Goal: Information Seeking & Learning: Learn about a topic

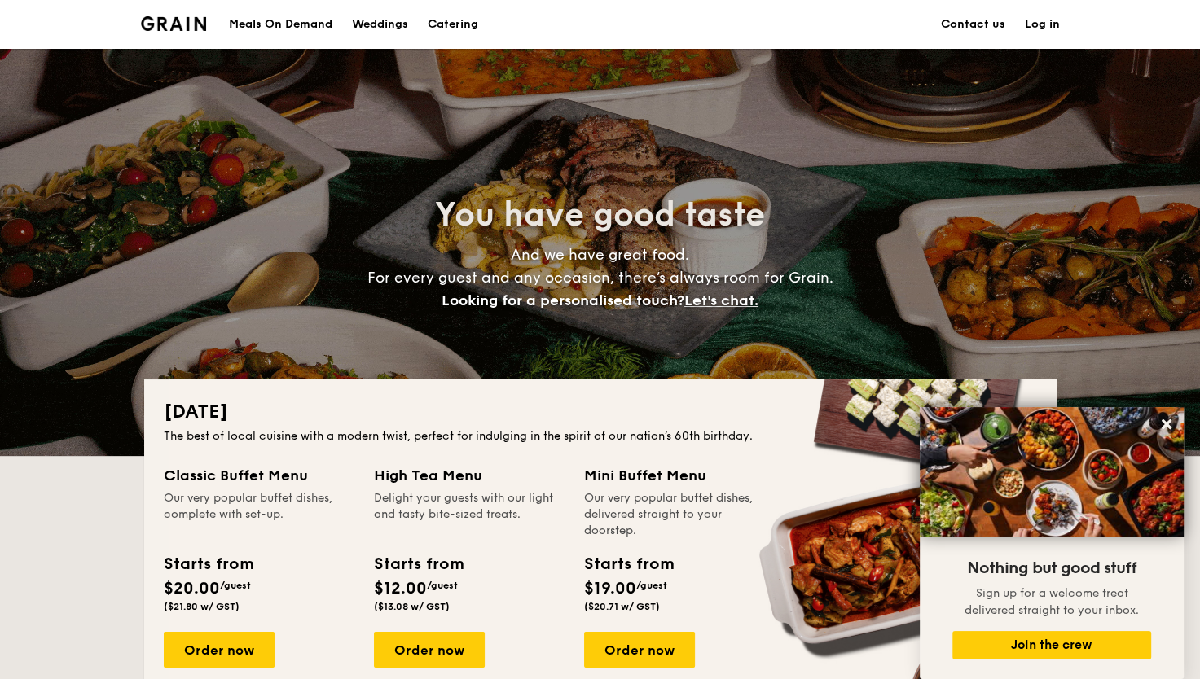
click at [294, 21] on div "Meals On Demand" at bounding box center [280, 24] width 103 height 49
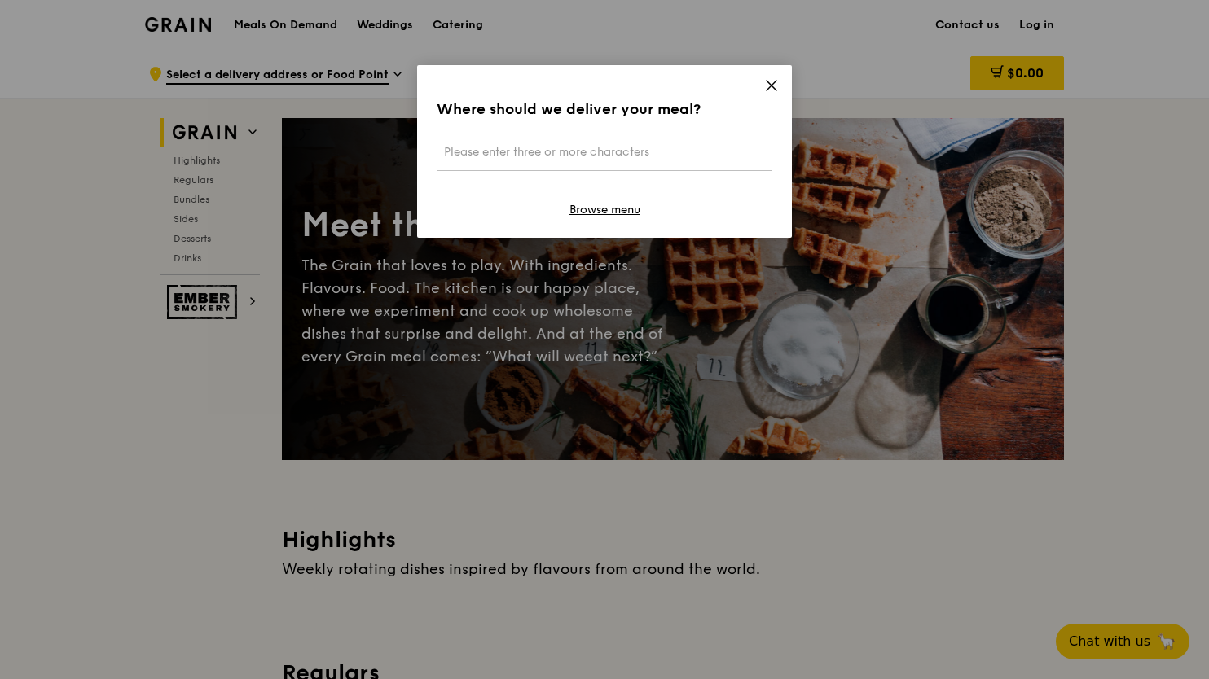
click at [770, 85] on icon at bounding box center [772, 86] width 10 height 10
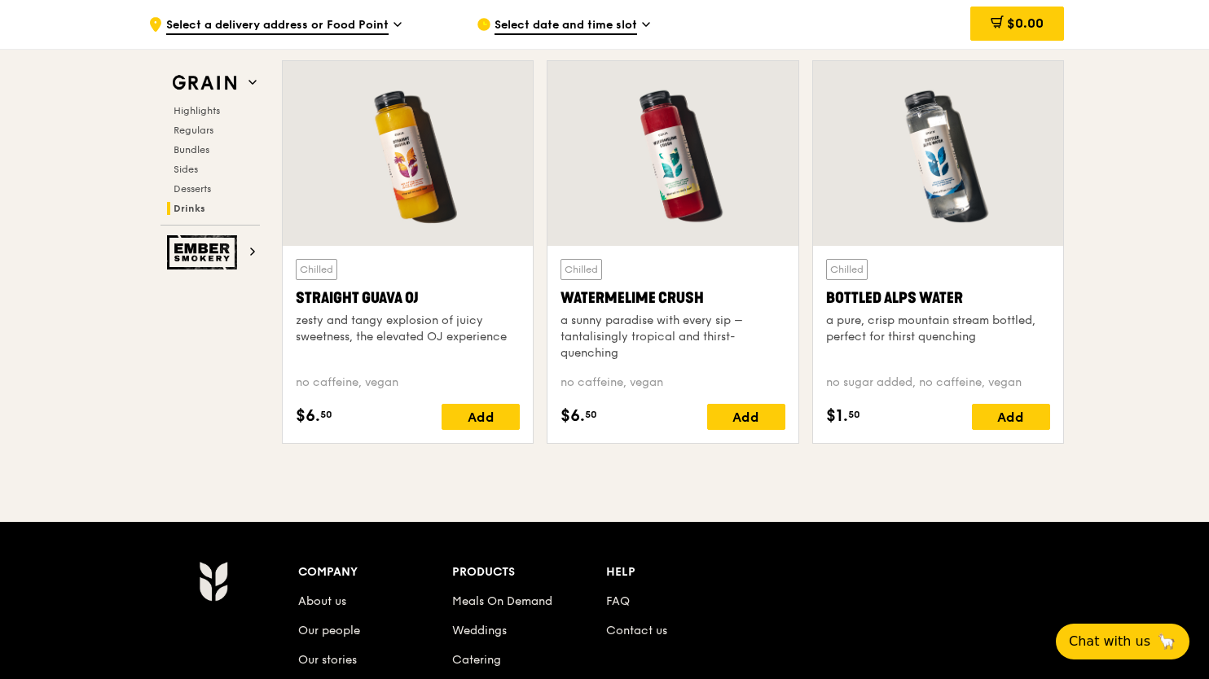
scroll to position [6746, 0]
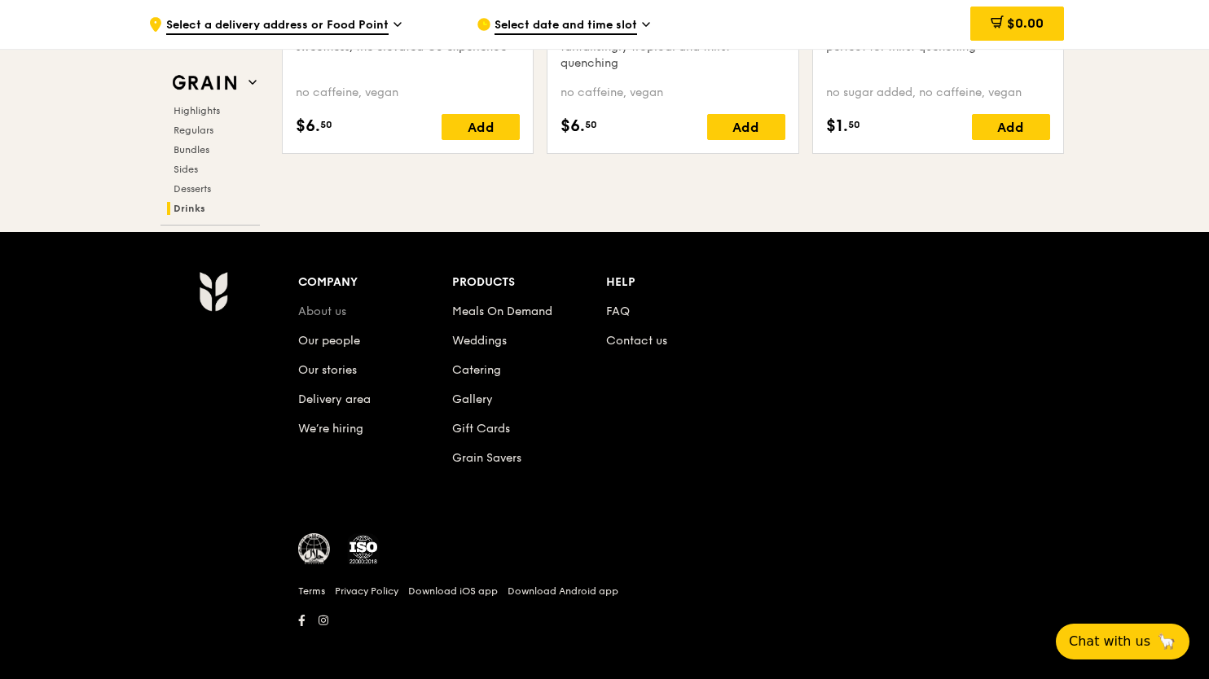
click at [319, 310] on link "About us" at bounding box center [322, 312] width 48 height 14
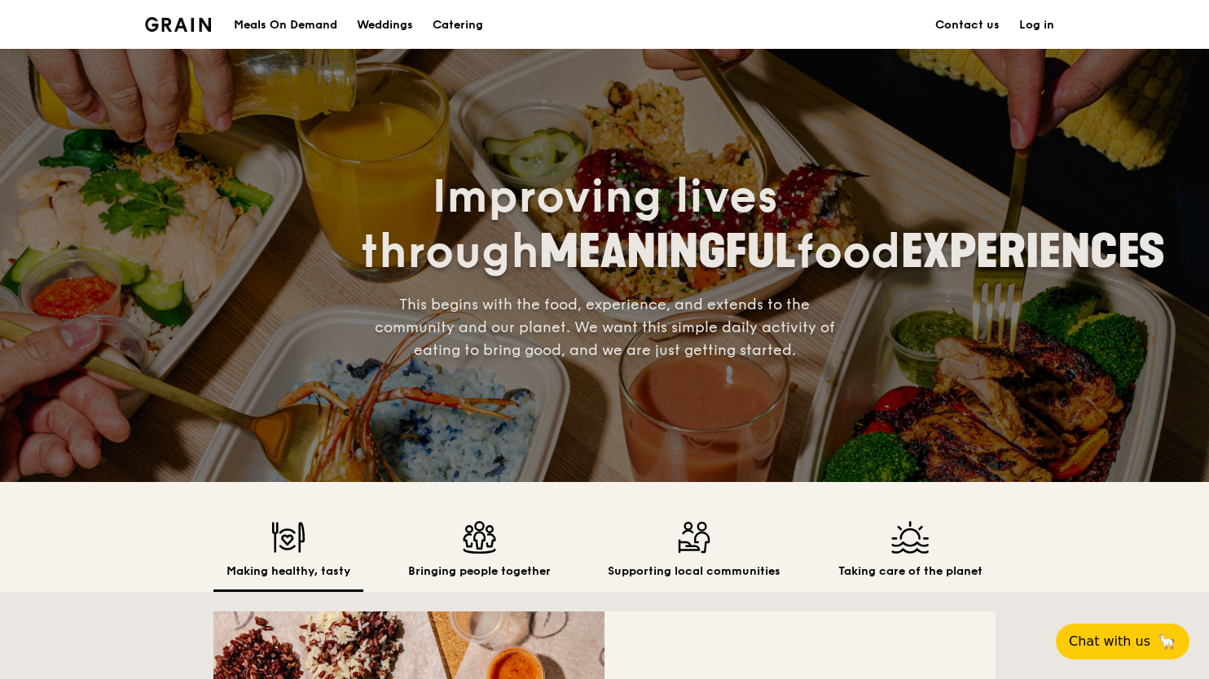
scroll to position [217, 0]
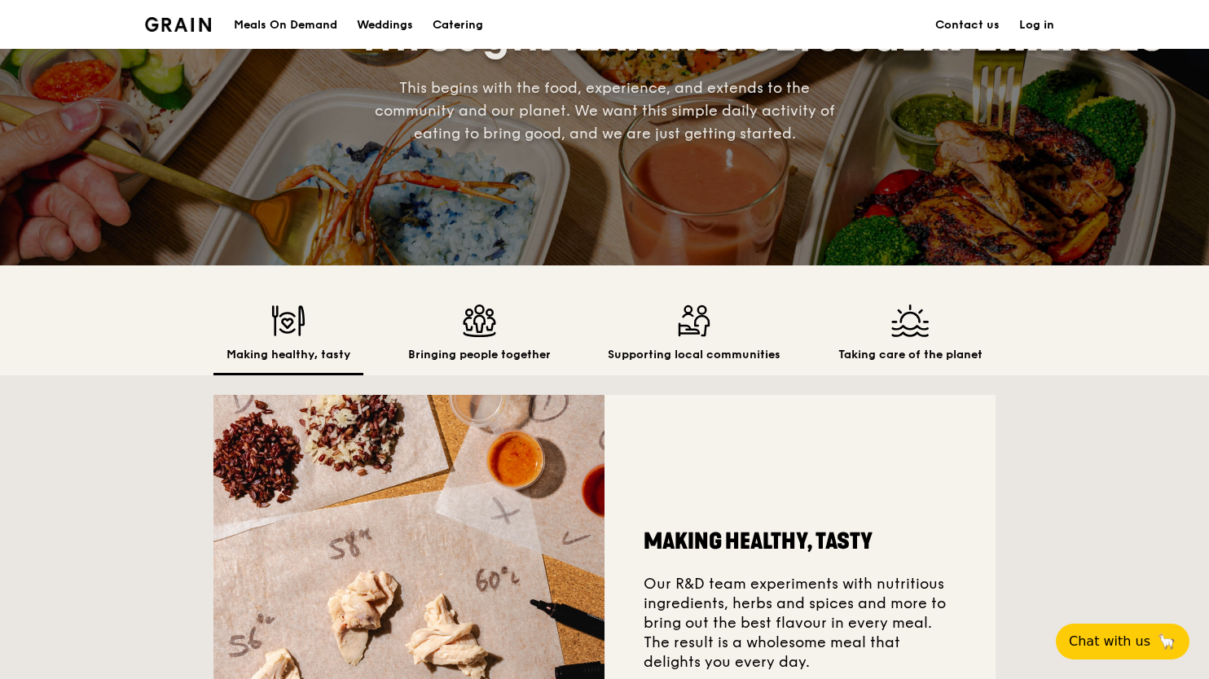
drag, startPoint x: 508, startPoint y: 364, endPoint x: 593, endPoint y: 336, distance: 89.1
click at [593, 336] on div "Making healthy, tasty Bringing people together Supporting local communities Tak…" at bounding box center [604, 340] width 782 height 71
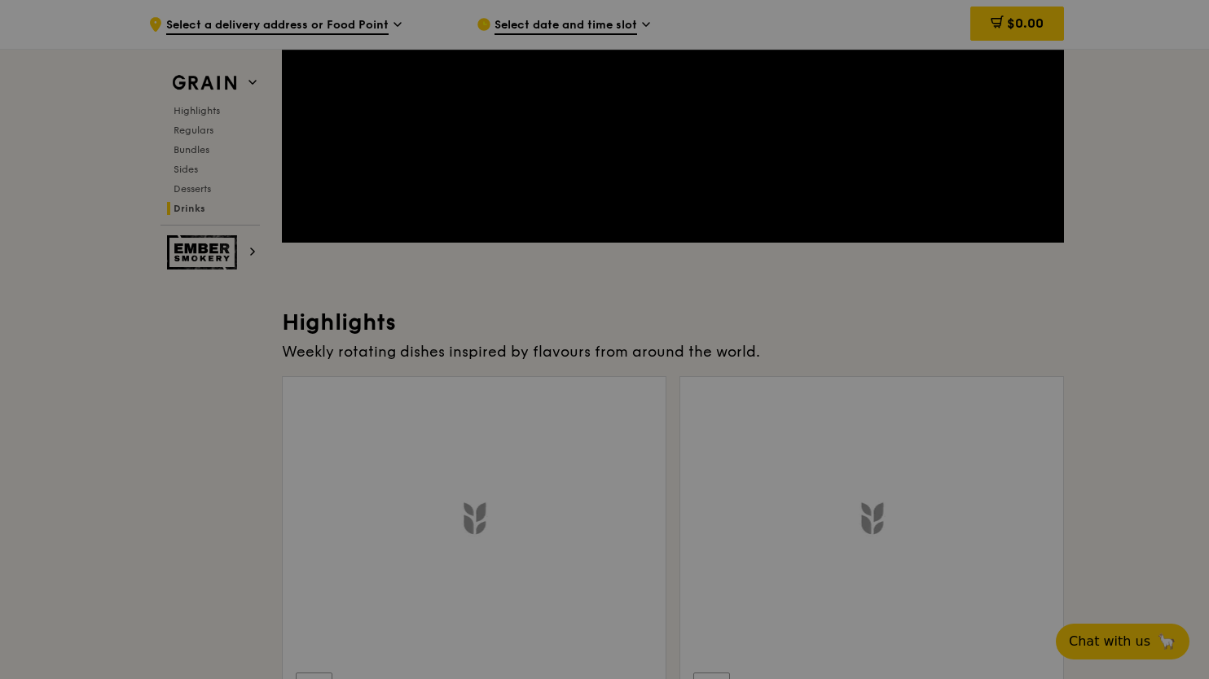
scroll to position [5608, 0]
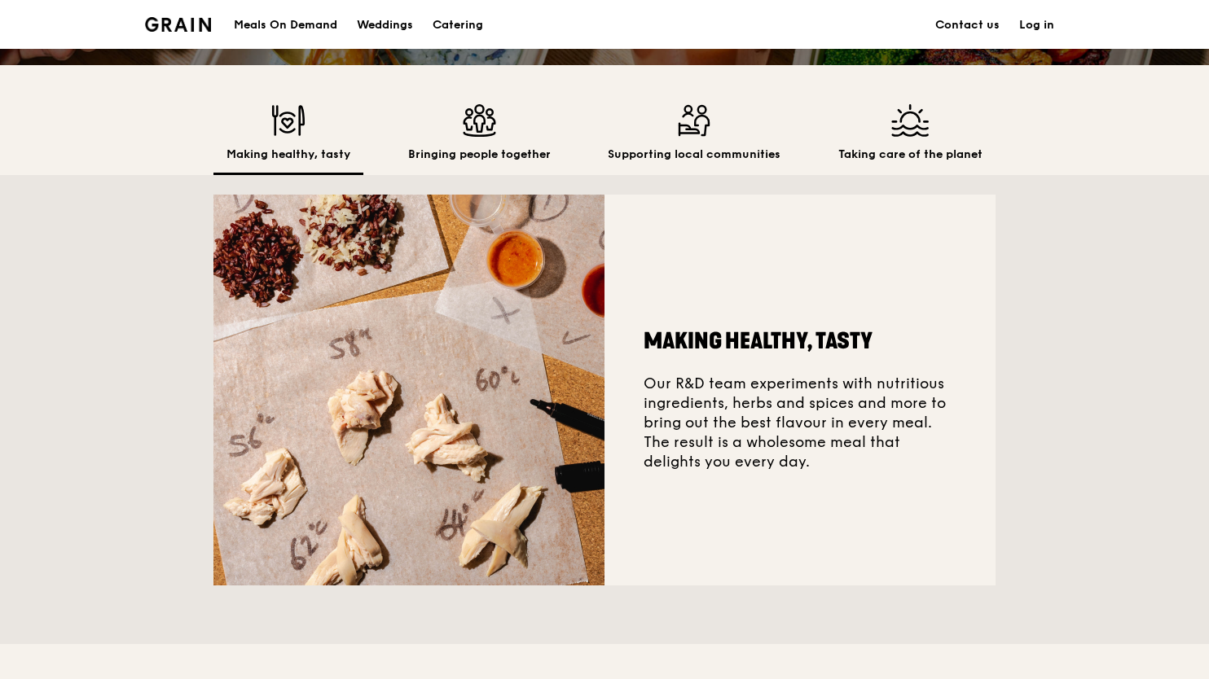
scroll to position [406, 0]
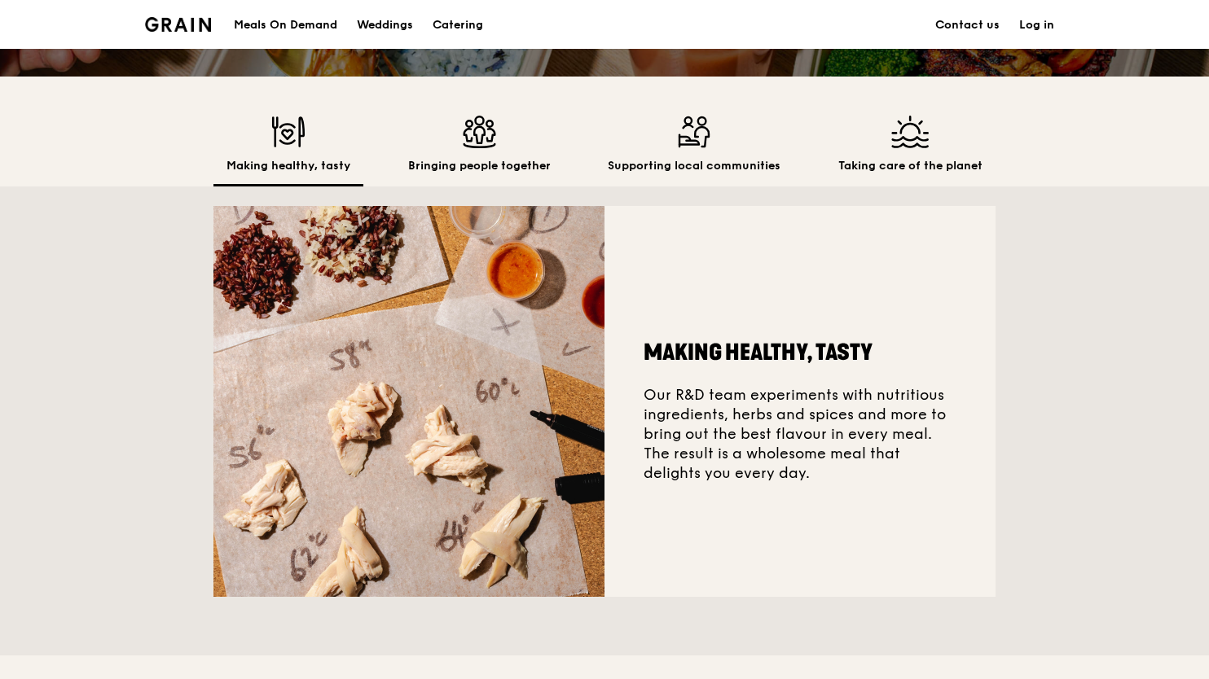
click at [875, 139] on img at bounding box center [910, 132] width 144 height 33
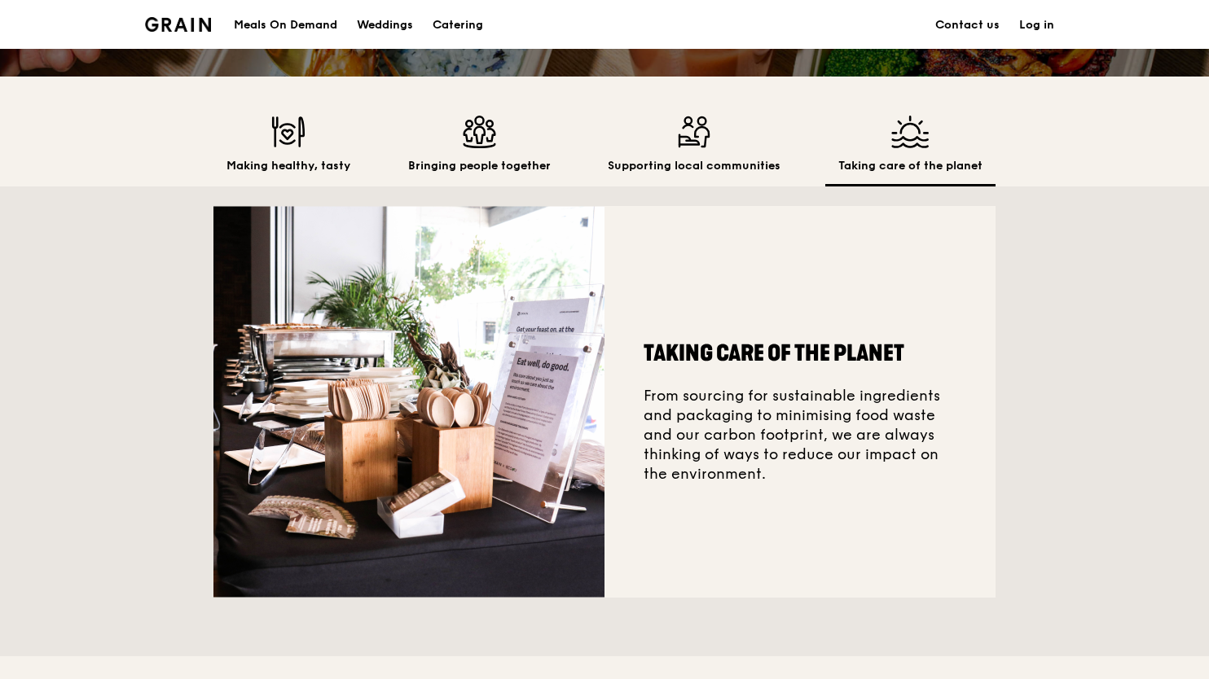
scroll to position [629, 0]
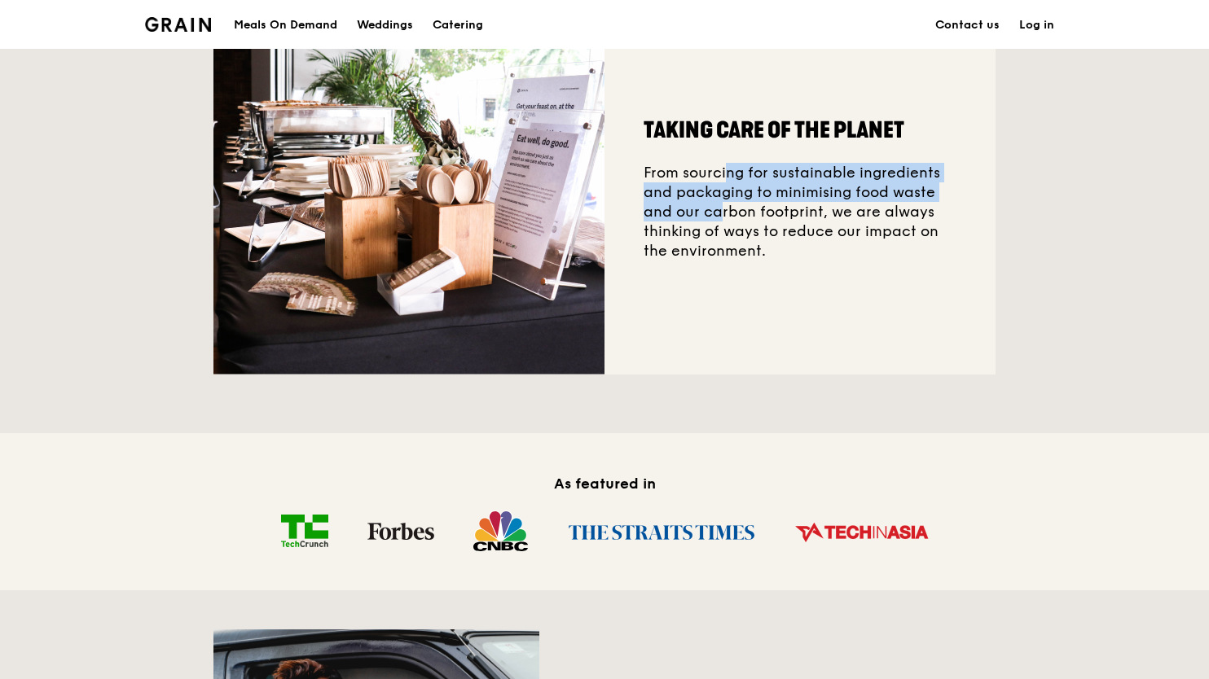
drag, startPoint x: 644, startPoint y: 178, endPoint x: 930, endPoint y: 204, distance: 287.1
click at [930, 204] on div "Taking care of the planet From sourcing for sustainable ingredients and packagi…" at bounding box center [800, 179] width 391 height 392
copy div "From sourcing for sustainable ingredients and packaging to minimising food waste"
